Goal: Find specific page/section: Find specific page/section

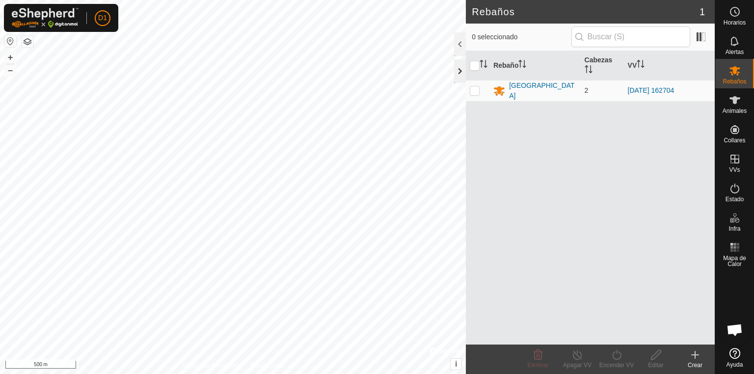
click at [457, 73] on div at bounding box center [460, 71] width 12 height 24
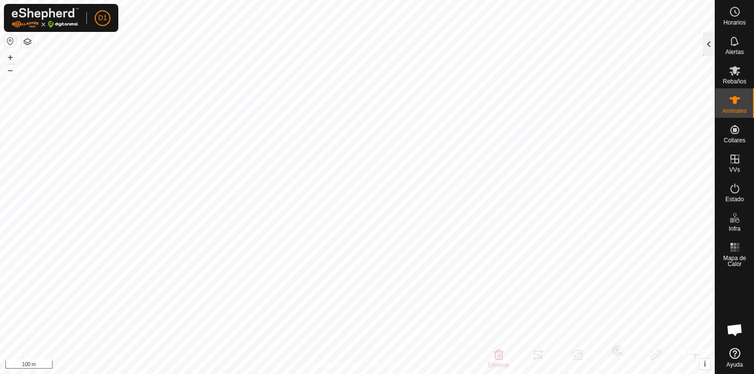
click at [707, 53] on div at bounding box center [709, 44] width 12 height 24
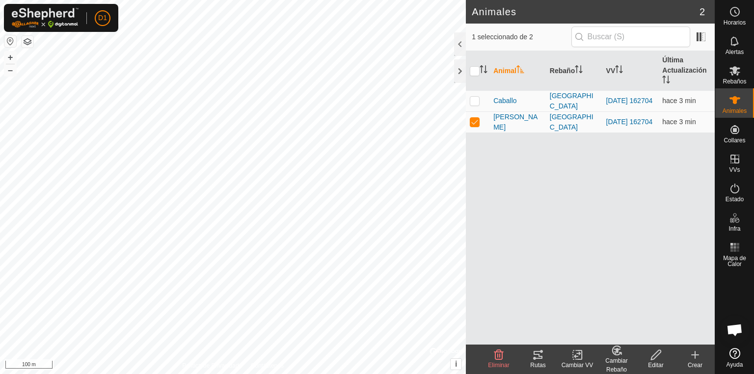
click at [538, 360] on icon at bounding box center [538, 355] width 12 height 12
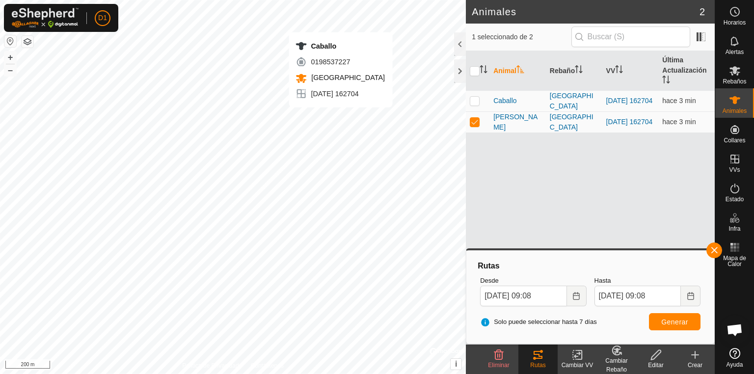
checkbox input "true"
checkbox input "false"
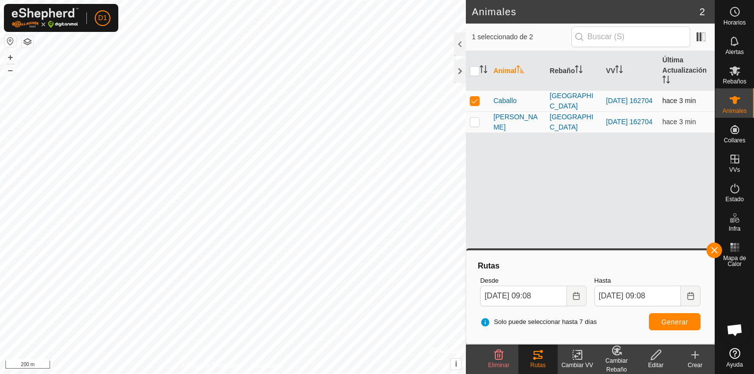
click at [473, 102] on p-checkbox at bounding box center [475, 101] width 10 height 8
checkbox input "false"
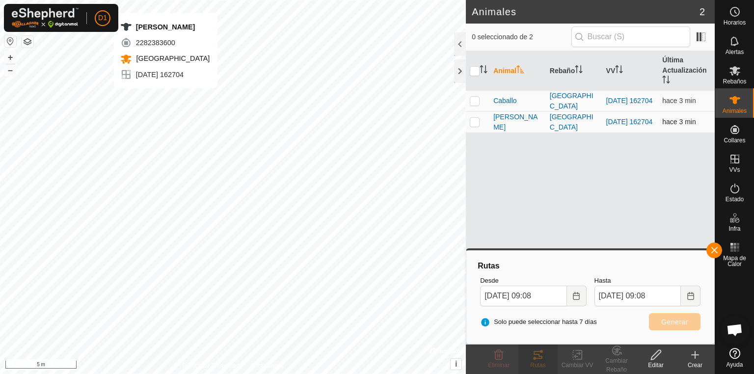
checkbox input "true"
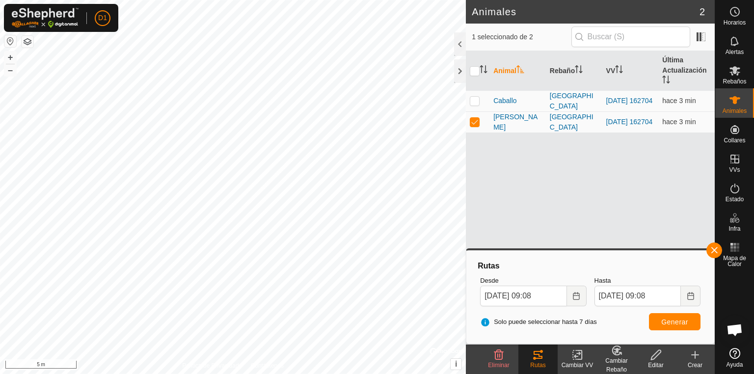
click at [536, 359] on icon at bounding box center [538, 355] width 9 height 8
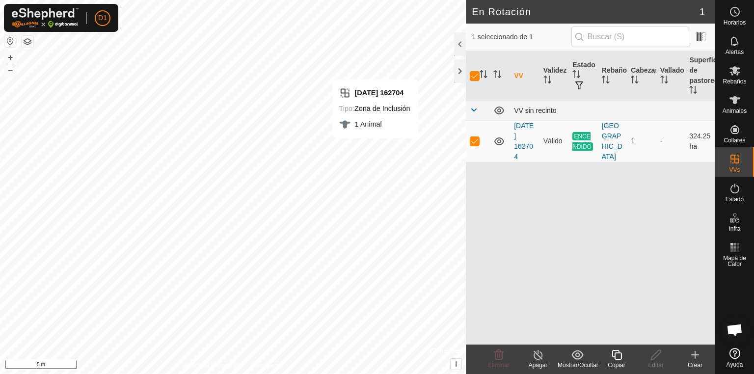
checkbox input "false"
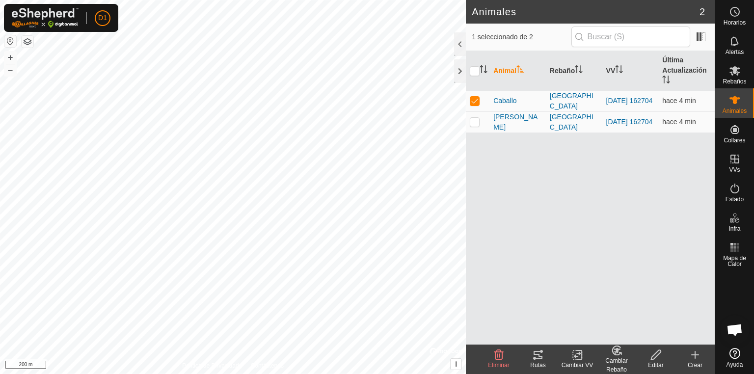
click at [533, 358] on icon at bounding box center [538, 355] width 12 height 12
